Goal: Transaction & Acquisition: Purchase product/service

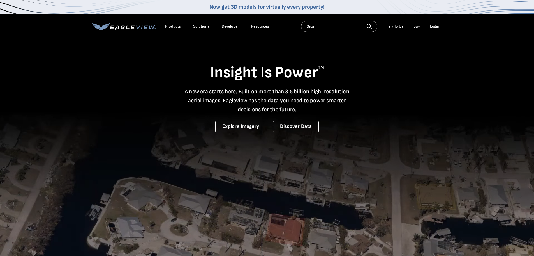
click at [430, 26] on div "Login" at bounding box center [434, 26] width 9 height 5
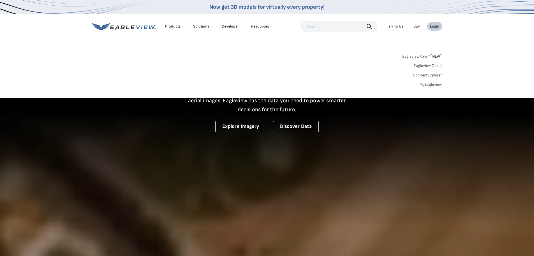
click at [433, 26] on div "Login" at bounding box center [434, 26] width 9 height 5
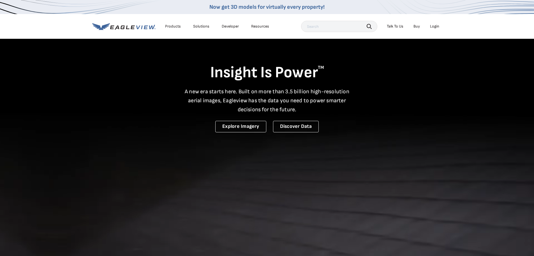
click at [433, 26] on div "Login" at bounding box center [434, 26] width 9 height 5
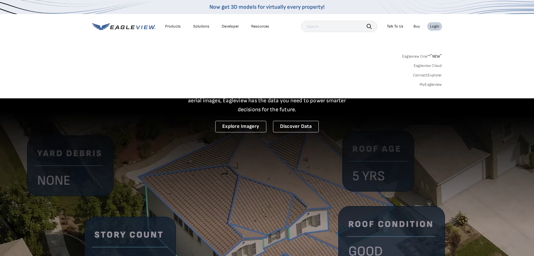
click at [434, 84] on link "MyEagleview" at bounding box center [431, 84] width 22 height 5
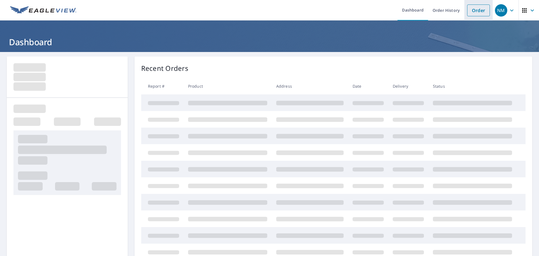
click at [477, 13] on link "Order" at bounding box center [478, 10] width 23 height 12
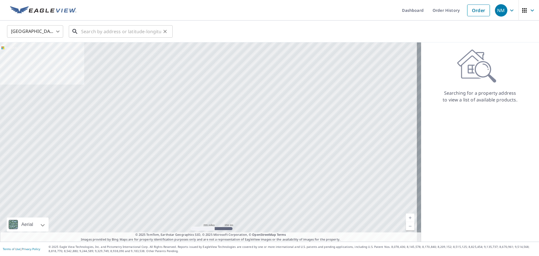
click at [115, 29] on input "text" at bounding box center [121, 32] width 80 height 16
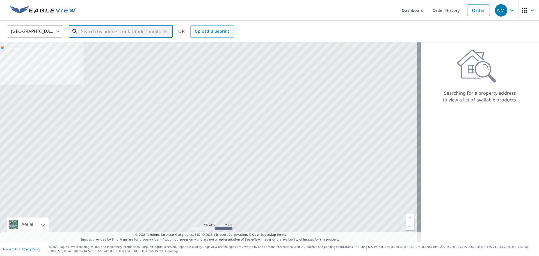
paste input "[STREET_ADDRESS][PERSON_NAME]"
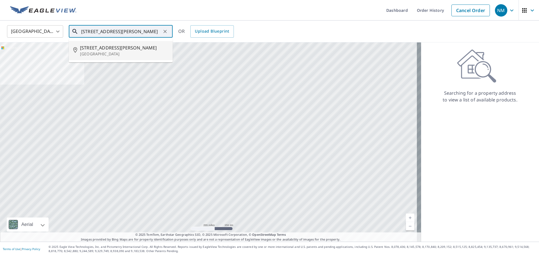
click at [114, 51] on p "[GEOGRAPHIC_DATA]" at bounding box center [124, 54] width 88 height 6
type input "[STREET_ADDRESS][PERSON_NAME]"
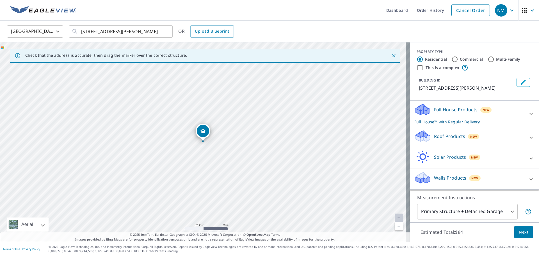
drag, startPoint x: 181, startPoint y: 132, endPoint x: 275, endPoint y: 170, distance: 100.8
click at [275, 170] on div "[STREET_ADDRESS][PERSON_NAME]" at bounding box center [205, 141] width 410 height 199
click at [441, 129] on div "Roof Products New Premium $21.75 - $69.5 Standard $21.75 Gutter $13.75 Bid Perf…" at bounding box center [474, 137] width 129 height 21
click at [443, 138] on p "Roof Products" at bounding box center [449, 136] width 31 height 7
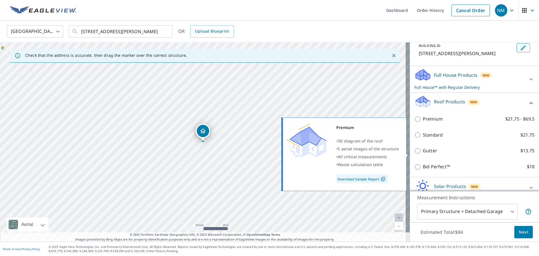
scroll to position [62, 0]
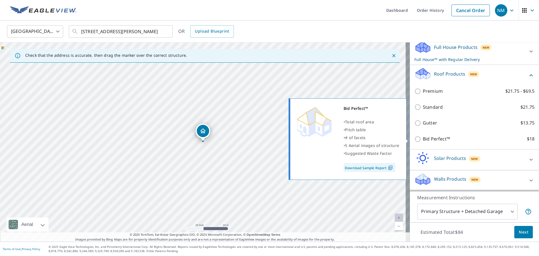
click at [426, 138] on p "Bid Perfect™" at bounding box center [435, 138] width 27 height 7
click at [422, 138] on input "Bid Perfect™ $18" at bounding box center [418, 138] width 8 height 7
checkbox input "true"
checkbox input "false"
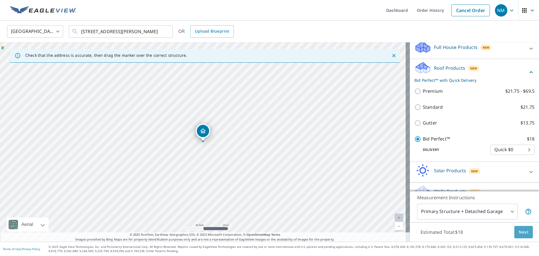
click at [518, 229] on span "Next" at bounding box center [523, 231] width 10 height 7
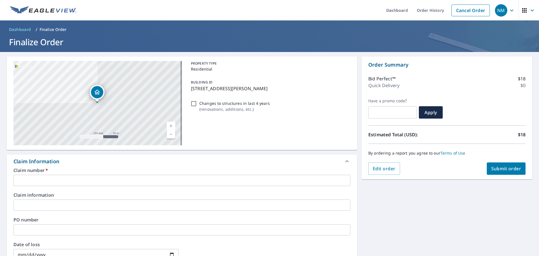
click at [64, 171] on label "Claim number   *" at bounding box center [181, 170] width 337 height 4
click at [62, 177] on input "text" at bounding box center [181, 179] width 337 height 11
click at [60, 178] on input "text" at bounding box center [181, 179] width 337 height 11
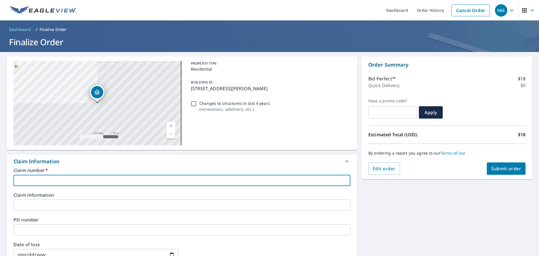
type input "R"
checkbox input "true"
type input "RE"
checkbox input "true"
type input "RED"
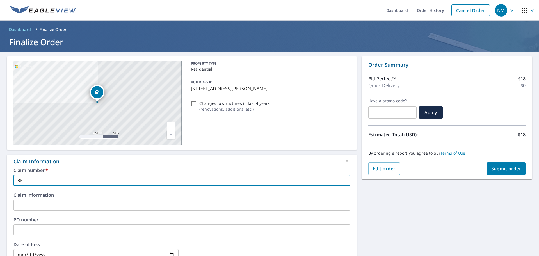
checkbox input "true"
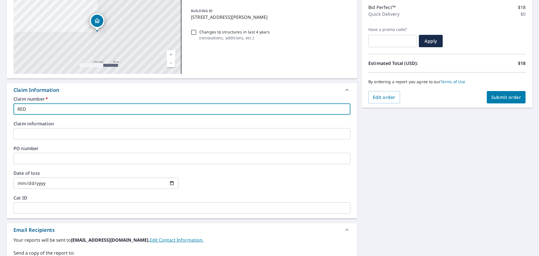
scroll to position [140, 0]
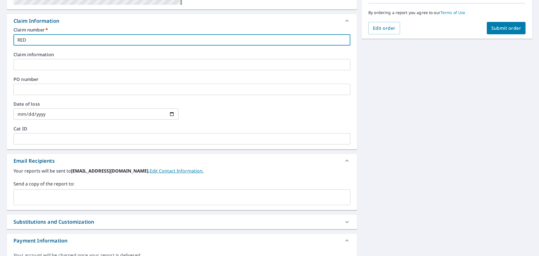
type input "RED"
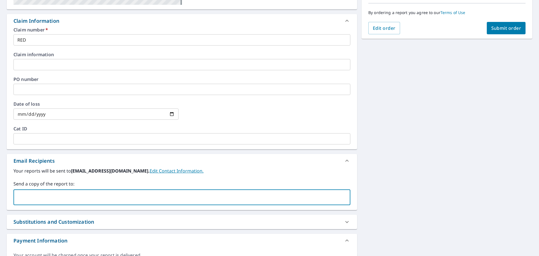
drag, startPoint x: 53, startPoint y: 195, endPoint x: 8, endPoint y: 188, distance: 46.0
click at [53, 195] on input "text" at bounding box center [177, 197] width 323 height 11
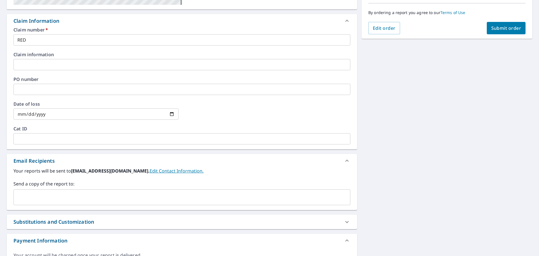
click at [68, 203] on div "​" at bounding box center [181, 197] width 337 height 16
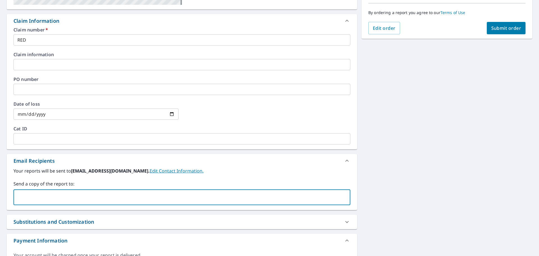
paste input "jonathan.delong@dabella.us"
type input "jonathan.delong@dabella.us"
checkbox input "true"
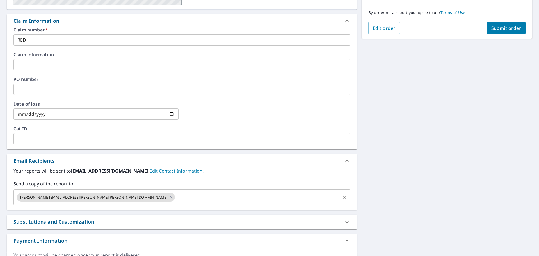
click at [176, 197] on input "text" at bounding box center [258, 197] width 164 height 11
paste input "Carleigh.Mccormick@dabella.us"
type input "Carleigh.Mccormick@dabella.us"
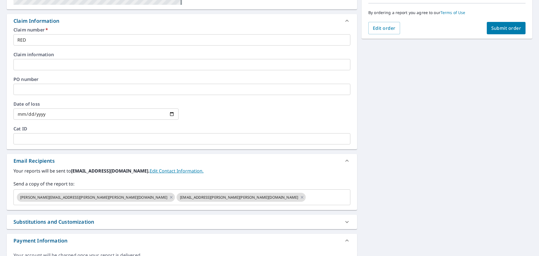
click at [501, 30] on span "Submit order" at bounding box center [506, 28] width 30 height 6
checkbox input "true"
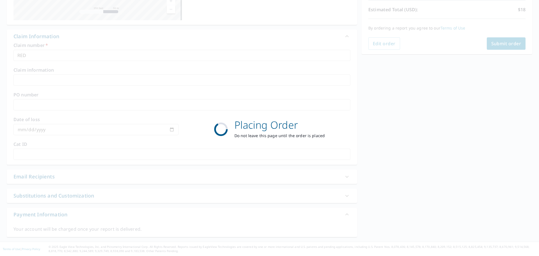
scroll to position [125, 0]
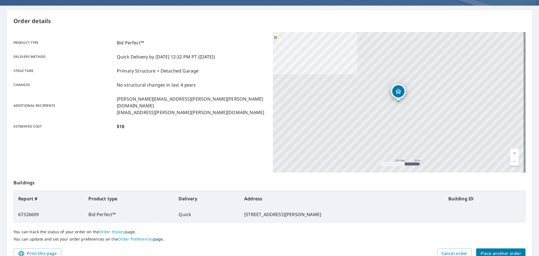
scroll to position [19, 0]
